Goal: Task Accomplishment & Management: Complete application form

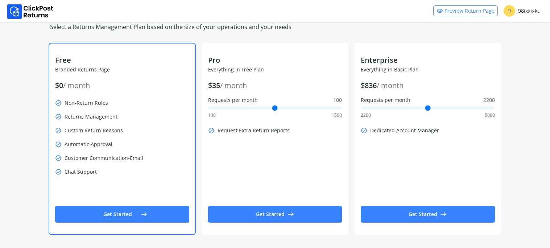
scroll to position [32, 0]
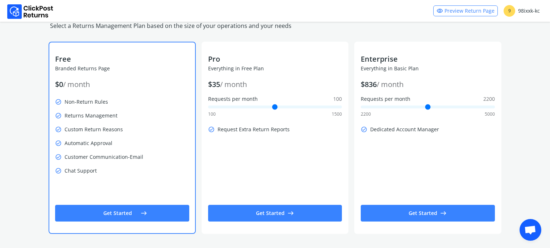
click at [137, 210] on button "Get Started east" at bounding box center [122, 213] width 134 height 17
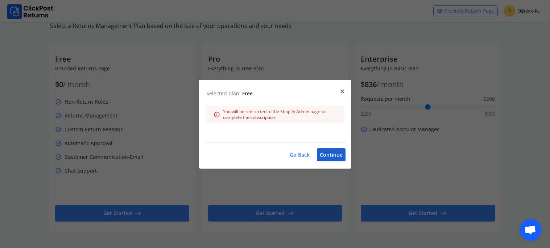
click at [333, 156] on button "Continue" at bounding box center [331, 154] width 29 height 13
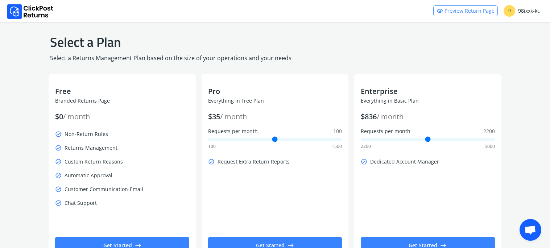
click at [532, 11] on div "9 98ixxk-kc" at bounding box center [522, 11] width 36 height 12
click at [512, 13] on span "9" at bounding box center [510, 11] width 12 height 12
click at [470, 69] on div "Select a Plan Select a Returns Management Plan based on the size of your operat…" at bounding box center [275, 151] width 458 height 259
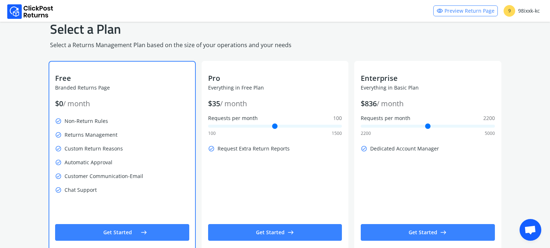
scroll to position [32, 0]
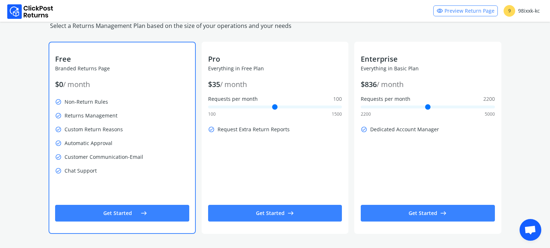
click at [125, 215] on button "Get Started east" at bounding box center [122, 213] width 134 height 17
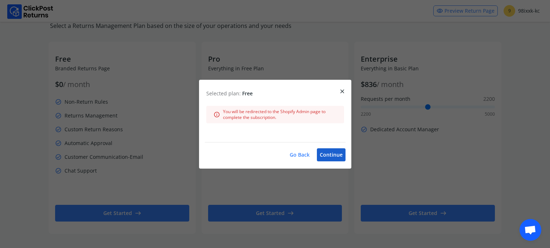
click at [326, 153] on button "Continue" at bounding box center [331, 154] width 29 height 13
